Goal: Task Accomplishment & Management: Manage account settings

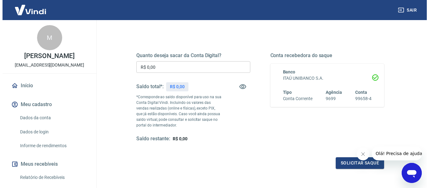
scroll to position [63, 0]
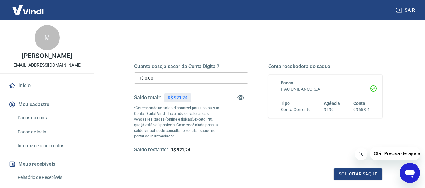
click at [174, 77] on input "R$ 0,00" at bounding box center [191, 78] width 114 height 12
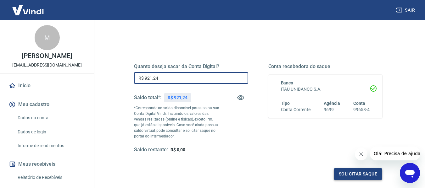
type input "R$ 921,24"
click at [345, 174] on button "Solicitar saque" at bounding box center [357, 174] width 48 height 12
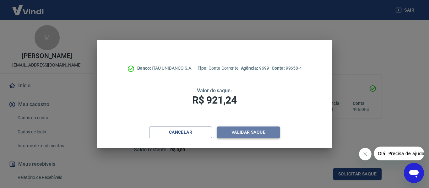
click at [252, 131] on button "Validar saque" at bounding box center [248, 133] width 63 height 12
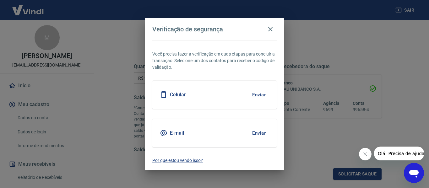
click at [213, 95] on div "Celular Enviar" at bounding box center [214, 95] width 124 height 28
click at [265, 96] on button "Enviar" at bounding box center [259, 94] width 20 height 13
click at [258, 95] on button "Enviar" at bounding box center [259, 94] width 20 height 13
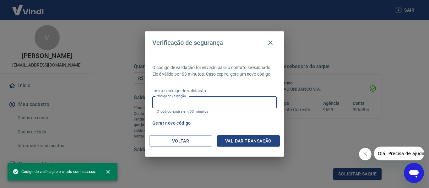
click at [182, 102] on input "Código de validação" at bounding box center [214, 103] width 124 height 12
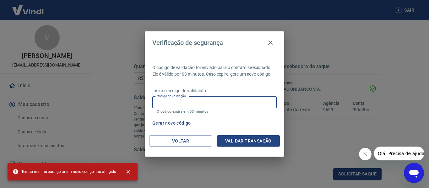
click at [183, 102] on input "Código de validação" at bounding box center [214, 103] width 124 height 12
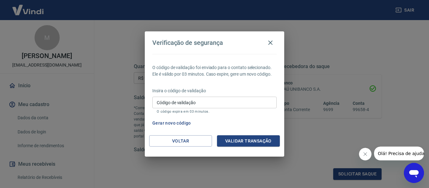
click at [246, 118] on div "Gerar novo código" at bounding box center [213, 124] width 127 height 12
click at [204, 105] on input "Código de validação" at bounding box center [214, 103] width 124 height 12
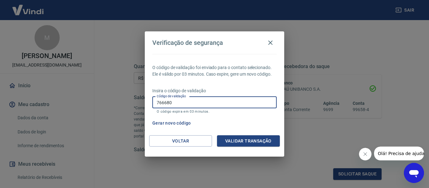
type input "766680"
click at [259, 142] on button "Validar transação" at bounding box center [248, 141] width 63 height 12
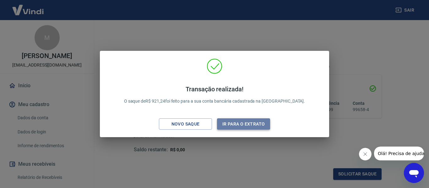
click at [229, 122] on button "Ir para o extrato" at bounding box center [243, 124] width 53 height 12
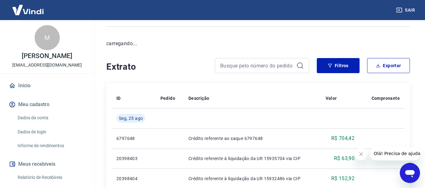
scroll to position [63, 0]
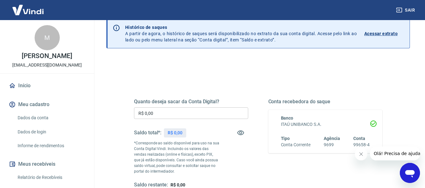
scroll to position [63, 0]
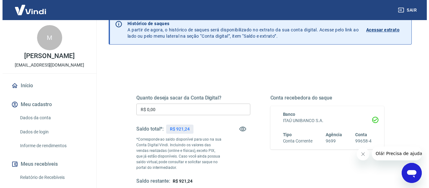
scroll to position [63, 0]
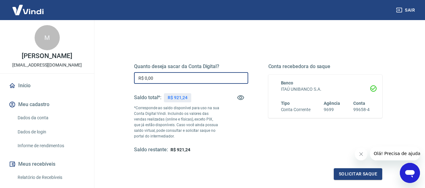
click at [196, 80] on input "R$ 0,00" at bounding box center [191, 78] width 114 height 12
type input "R$ 900,00"
click at [357, 177] on button "Solicitar saque" at bounding box center [357, 174] width 48 height 12
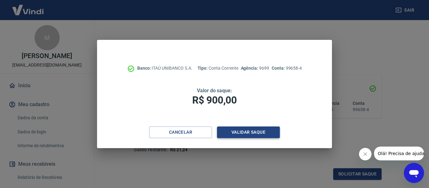
click at [229, 134] on button "Validar saque" at bounding box center [248, 133] width 63 height 12
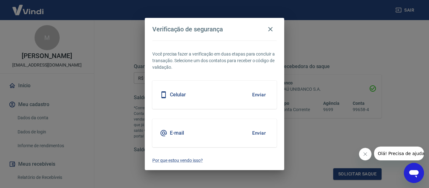
click at [261, 96] on button "Enviar" at bounding box center [259, 94] width 20 height 13
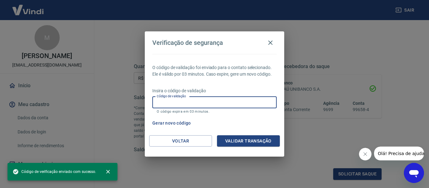
click at [228, 102] on input "Código de validação" at bounding box center [214, 103] width 124 height 12
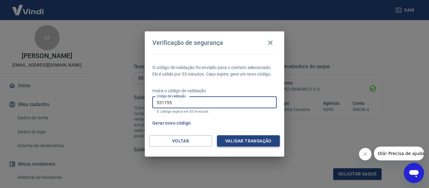
type input "531755"
click at [257, 138] on button "Validar transação" at bounding box center [248, 141] width 63 height 12
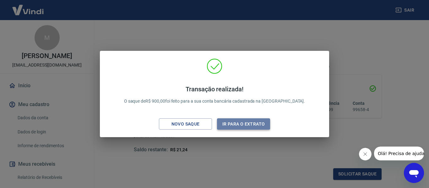
click at [250, 124] on button "Ir para o extrato" at bounding box center [243, 124] width 53 height 12
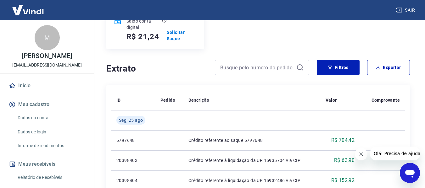
scroll to position [94, 0]
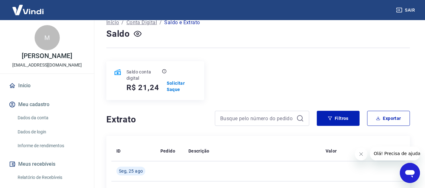
scroll to position [31, 0]
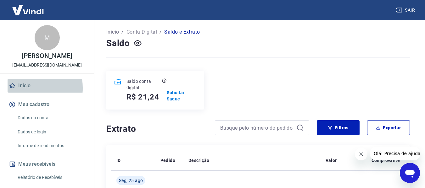
click at [22, 93] on link "Início" at bounding box center [47, 86] width 79 height 14
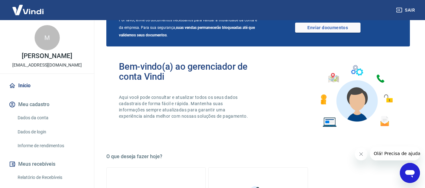
scroll to position [31, 0]
